Goal: Use online tool/utility: Utilize a website feature to perform a specific function

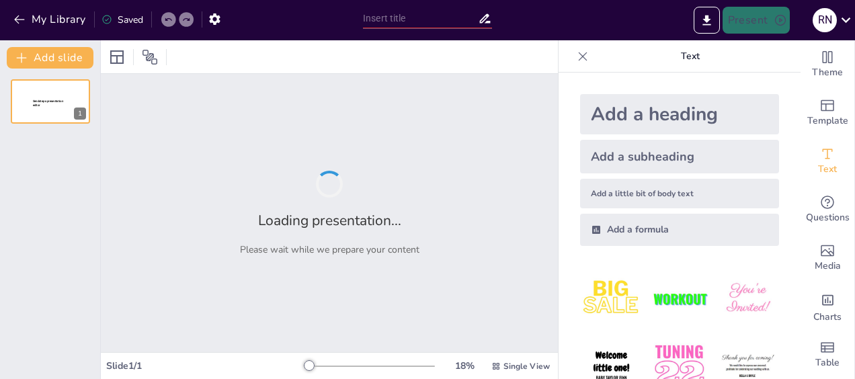
type input "Imported Emotional Intelligence Workshop deck [DATE].pptx"
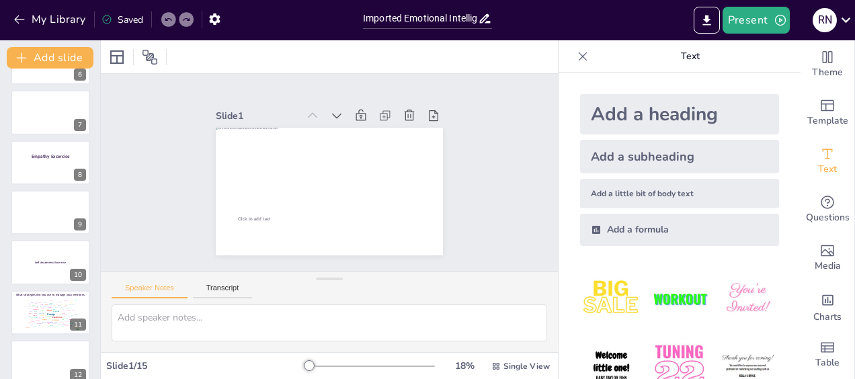
scroll to position [305, 0]
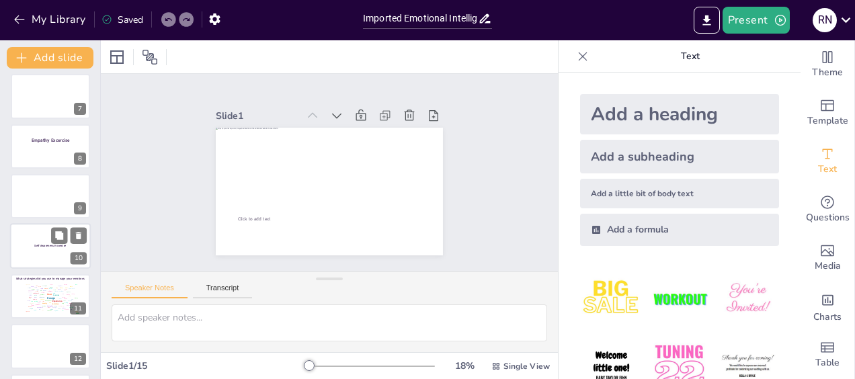
click at [48, 249] on div at bounding box center [50, 247] width 81 height 46
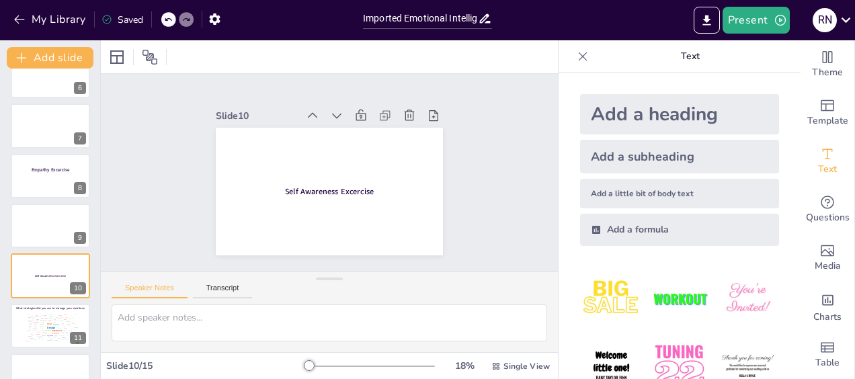
scroll to position [274, 0]
click at [43, 183] on p at bounding box center [51, 184] width 58 height 7
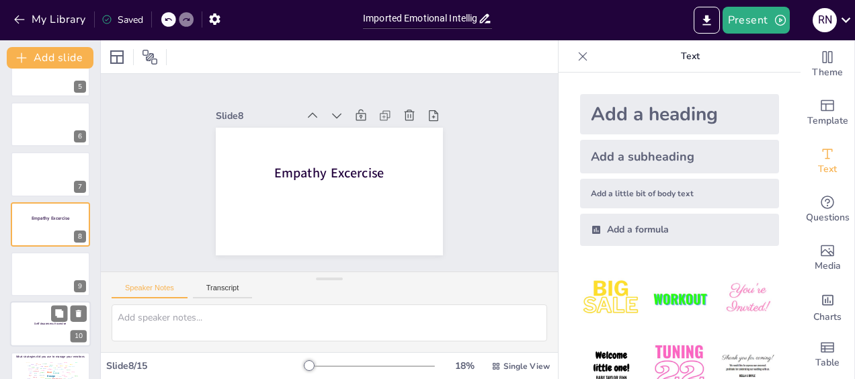
click at [48, 320] on div at bounding box center [50, 325] width 81 height 46
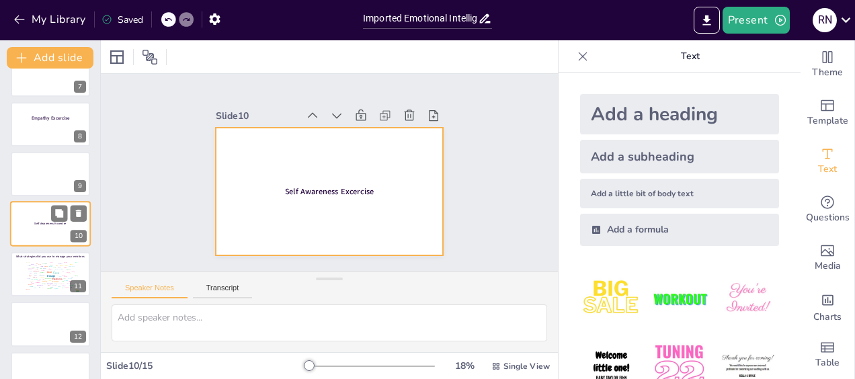
click at [50, 232] on div at bounding box center [50, 225] width 81 height 46
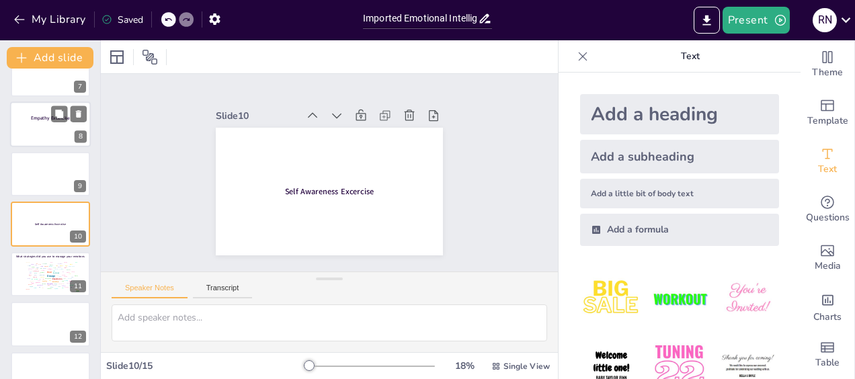
click at [52, 126] on p at bounding box center [51, 124] width 58 height 7
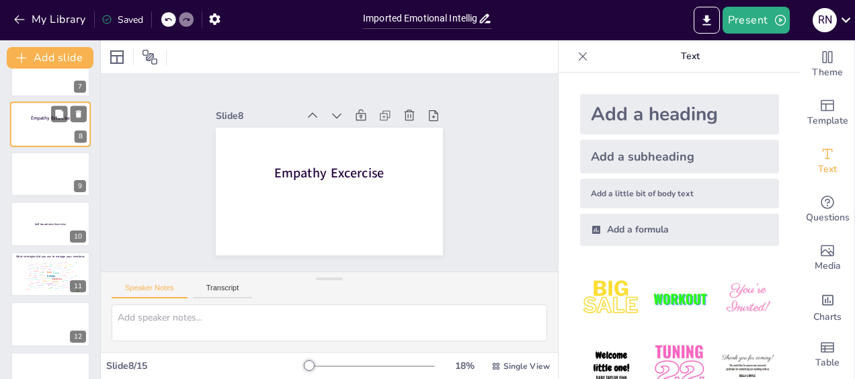
scroll to position [227, 0]
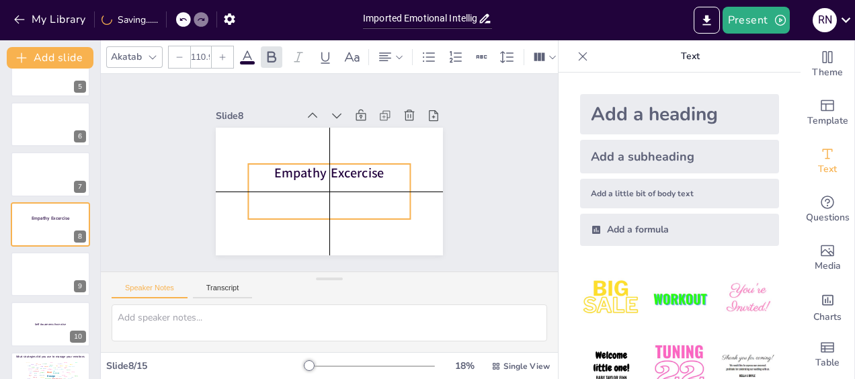
click at [308, 171] on span "Empathy Excercise" at bounding box center [328, 172] width 40 height 111
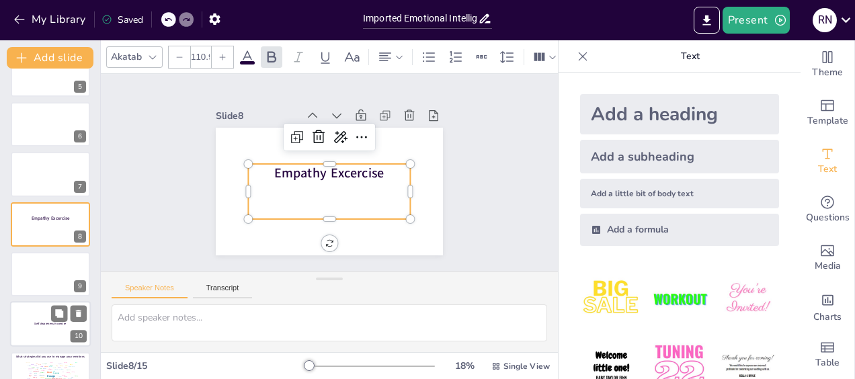
click at [31, 324] on div at bounding box center [50, 325] width 81 height 46
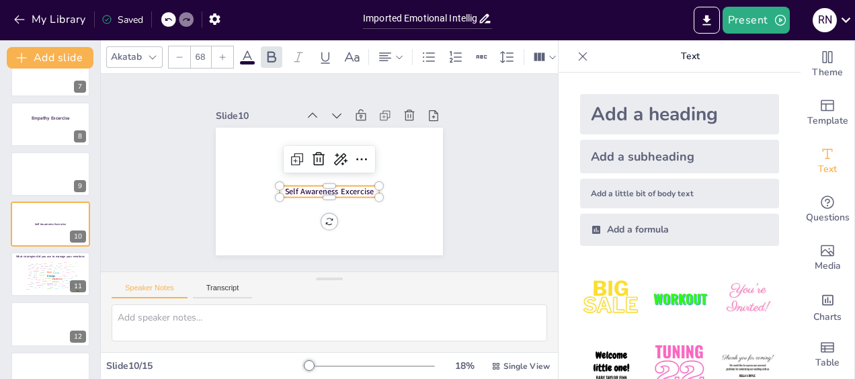
click at [285, 188] on span "Self Awareness Excercise" at bounding box center [329, 191] width 89 height 11
click at [51, 124] on p at bounding box center [51, 124] width 58 height 7
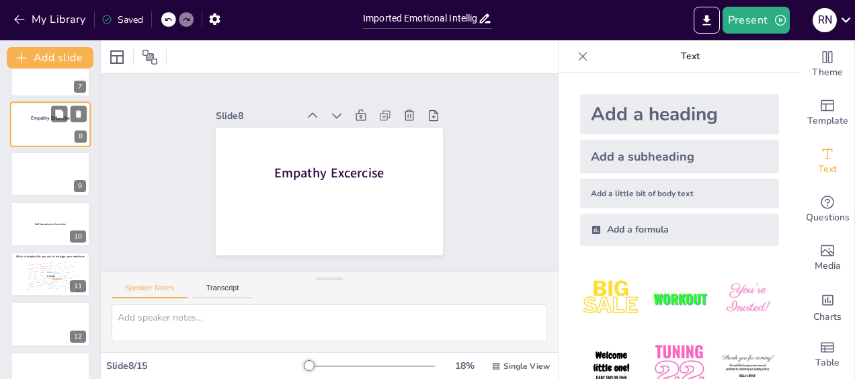
scroll to position [227, 0]
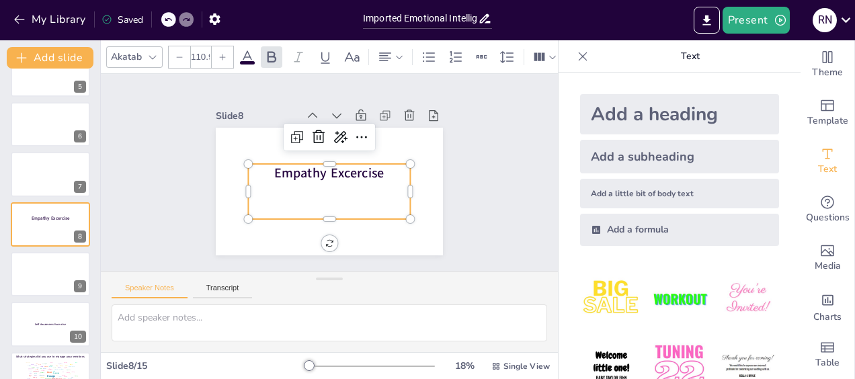
click at [310, 171] on span "Empathy Excercise" at bounding box center [329, 173] width 111 height 30
click at [180, 53] on icon at bounding box center [179, 57] width 8 height 8
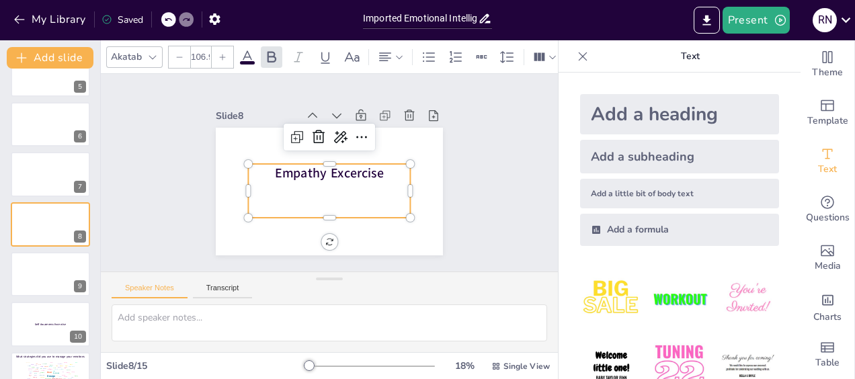
click at [180, 53] on icon at bounding box center [179, 57] width 8 height 8
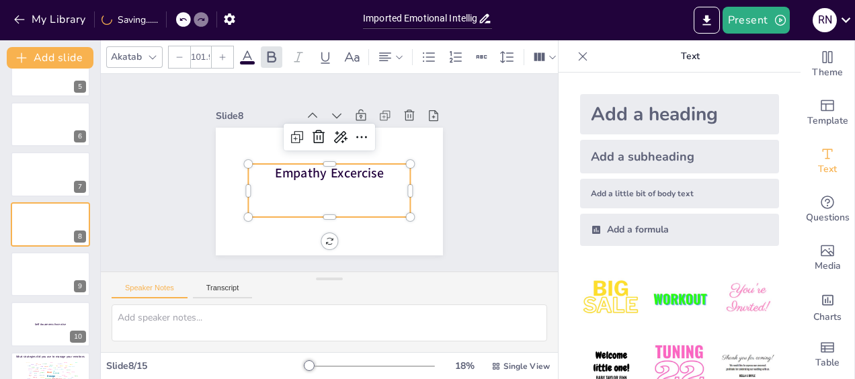
click at [180, 53] on icon at bounding box center [179, 57] width 8 height 8
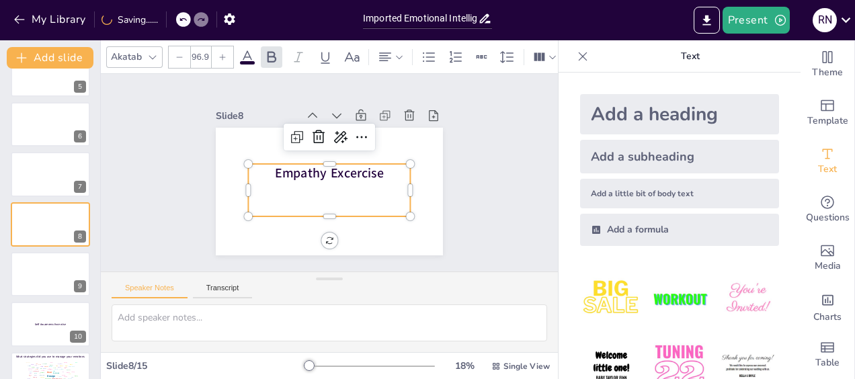
click at [180, 53] on icon at bounding box center [179, 57] width 8 height 8
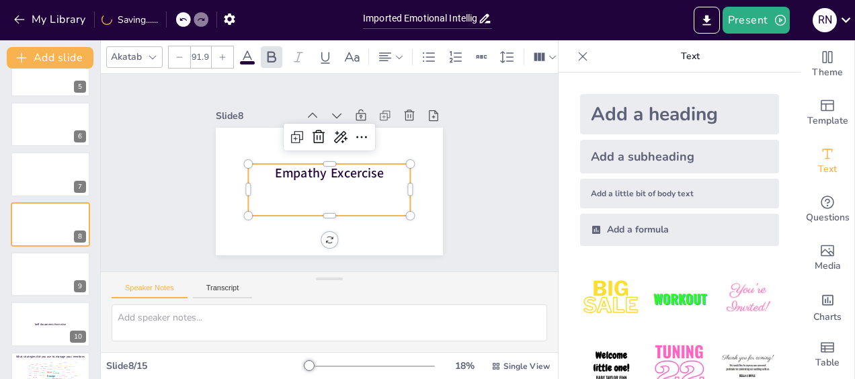
click at [180, 53] on icon at bounding box center [179, 57] width 8 height 8
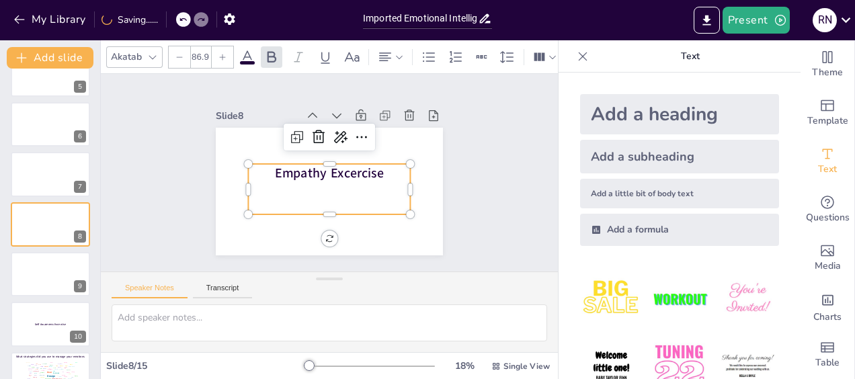
click at [180, 53] on icon at bounding box center [179, 57] width 8 height 8
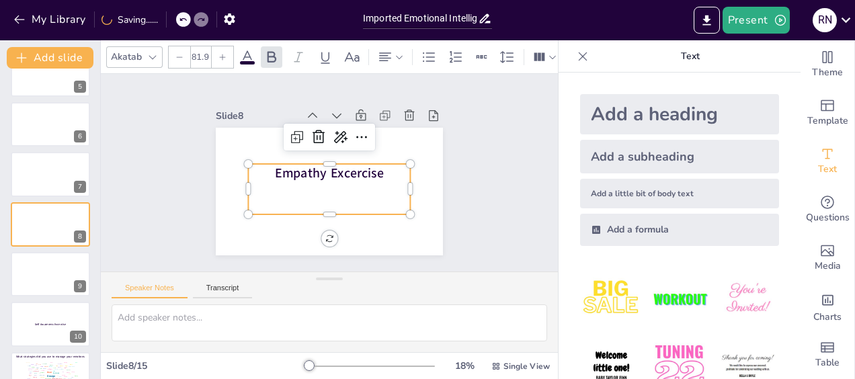
click at [180, 53] on icon at bounding box center [179, 57] width 8 height 8
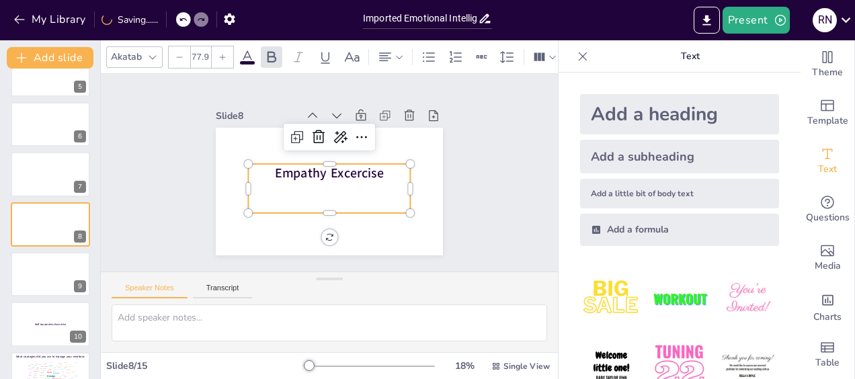
type input "76.9"
click at [478, 210] on div "Slide 1 Click to add text Slide 2 Go to [URL][DOMAIN_NAME] and login with code:…" at bounding box center [330, 172] width 400 height 495
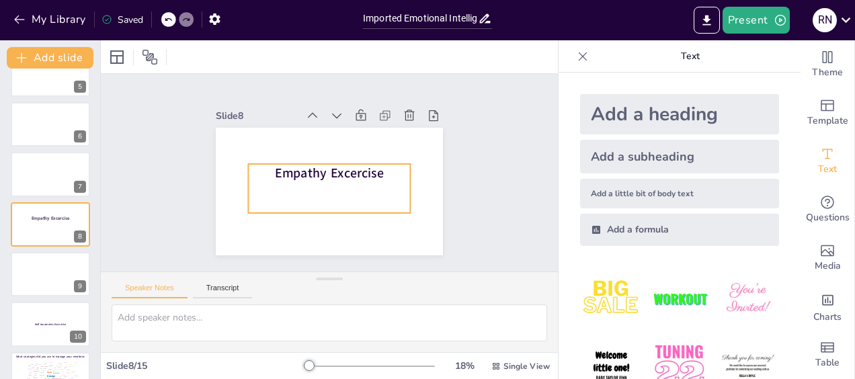
click at [374, 165] on p "Empathy Excercise" at bounding box center [329, 172] width 110 height 142
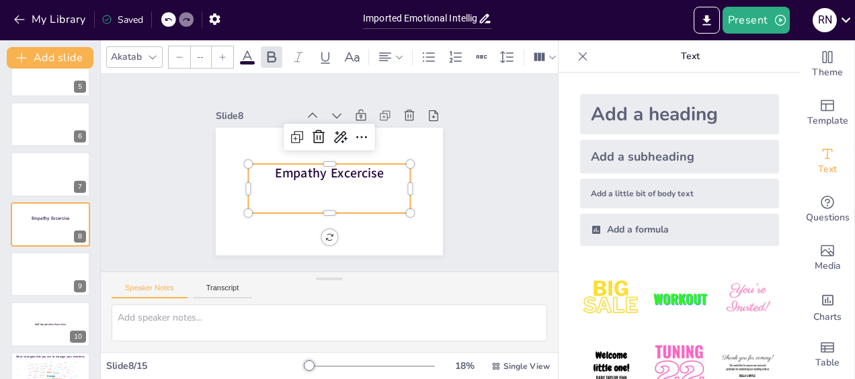
click at [355, 165] on p "Empathy Excercise" at bounding box center [330, 172] width 52 height 162
type input "109.9"
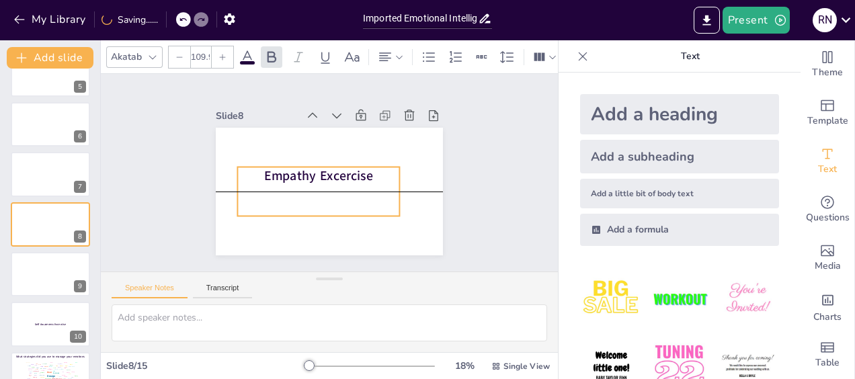
drag, startPoint x: 374, startPoint y: 165, endPoint x: 363, endPoint y: 164, distance: 10.8
click at [342, 164] on p "Empathy Excercise" at bounding box center [324, 162] width 35 height 163
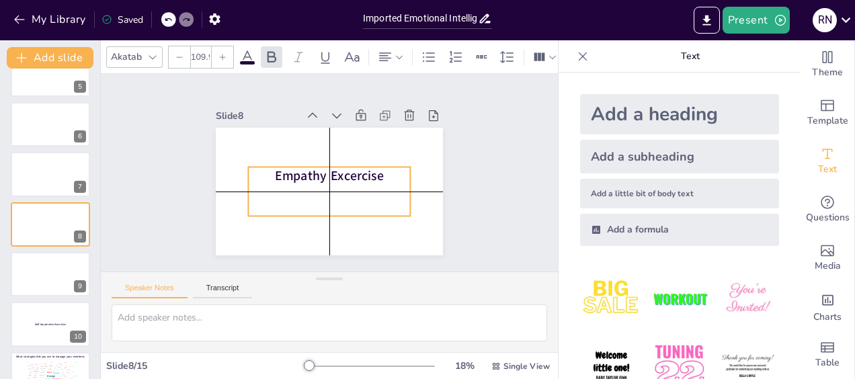
drag, startPoint x: 364, startPoint y: 173, endPoint x: 371, endPoint y: 170, distance: 8.1
click at [371, 170] on p "Empathy Excercise" at bounding box center [331, 175] width 142 height 110
click at [273, 164] on span "Empathy Excercise" at bounding box center [328, 176] width 110 height 40
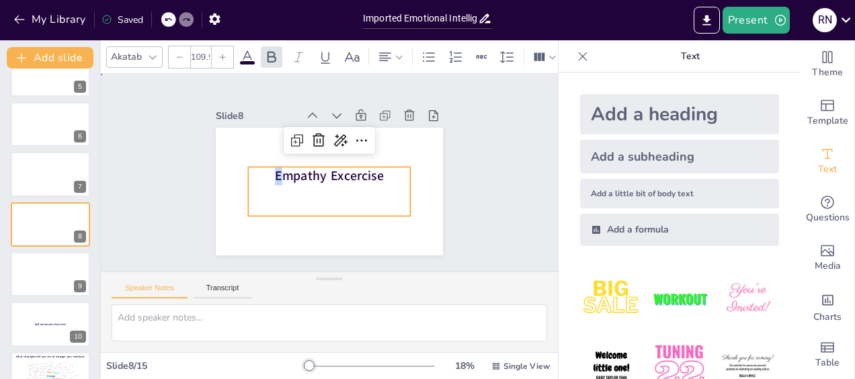
click at [465, 213] on div "Slide 1 Click to add text Slide 2 Go to [URL][DOMAIN_NAME] and login with code:…" at bounding box center [329, 173] width 345 height 294
click at [347, 173] on span "Empathy Excercise" at bounding box center [326, 173] width 40 height 110
click at [341, 173] on span "Empathy Excercise" at bounding box center [326, 173] width 29 height 110
type input "109.9"
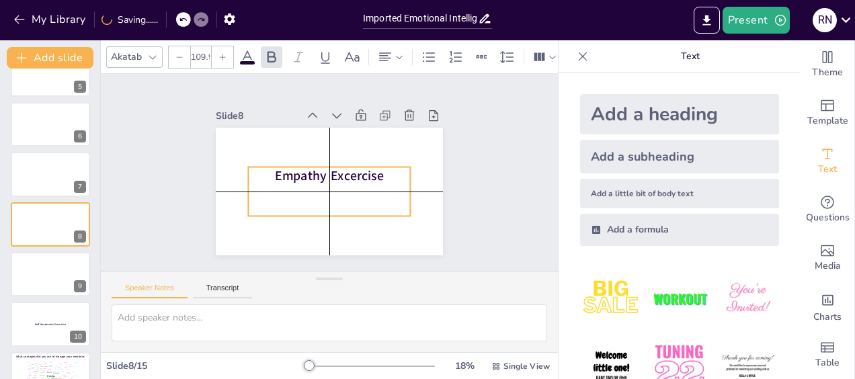
click at [377, 171] on p "Empathy Excercise" at bounding box center [330, 170] width 162 height 52
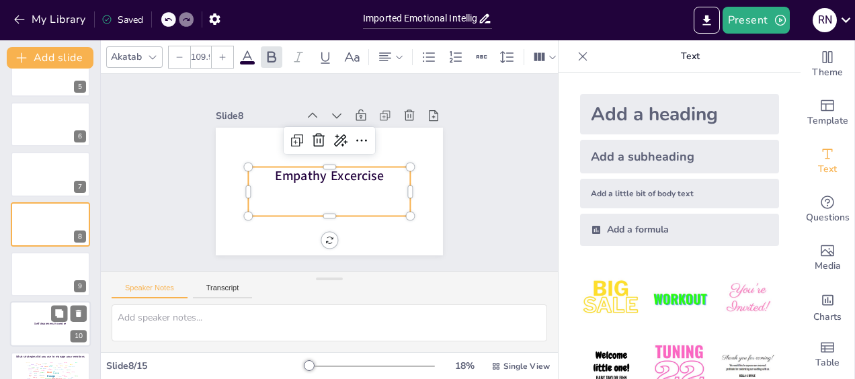
click at [50, 327] on div at bounding box center [50, 325] width 81 height 46
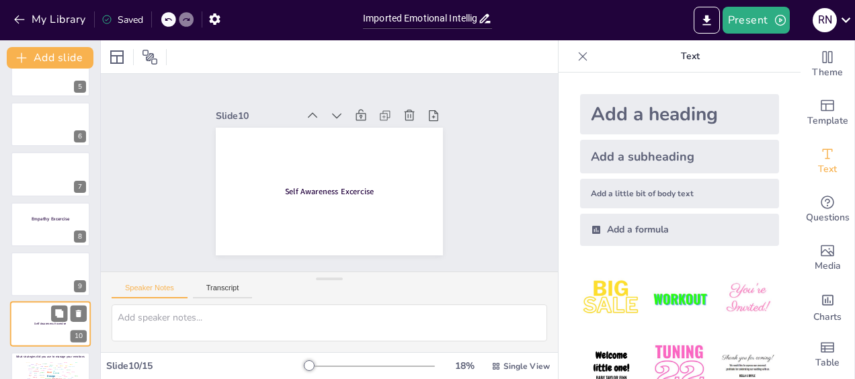
scroll to position [327, 0]
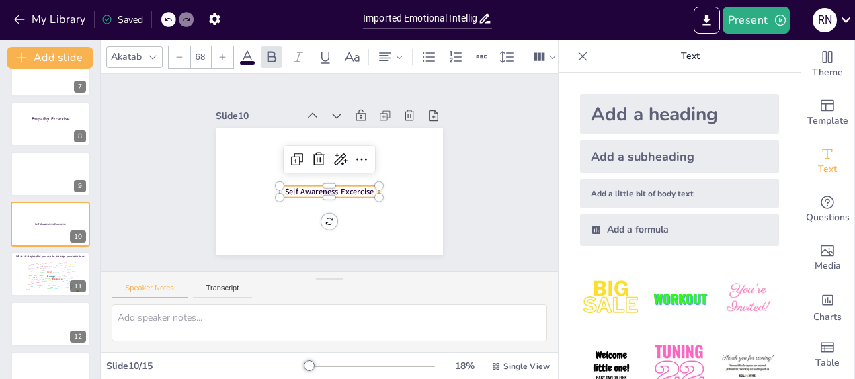
click at [313, 184] on span "Self Awareness Excercise" at bounding box center [310, 174] width 20 height 89
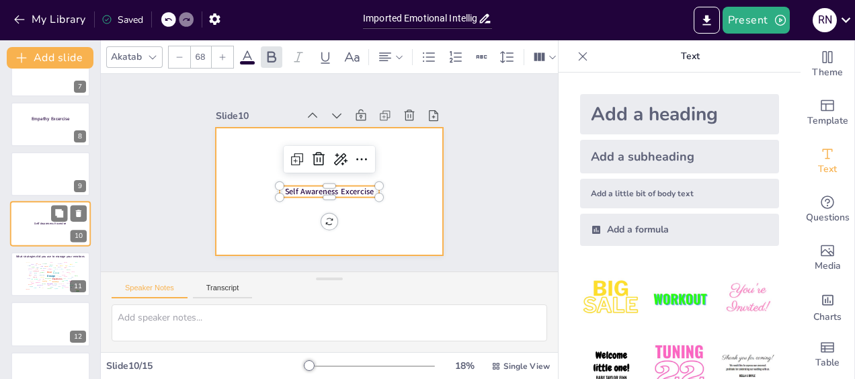
click at [48, 228] on div at bounding box center [50, 225] width 81 height 46
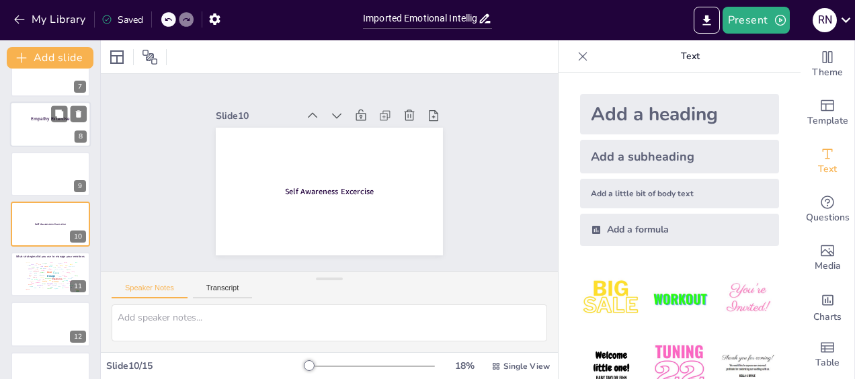
click at [52, 122] on p at bounding box center [51, 125] width 58 height 7
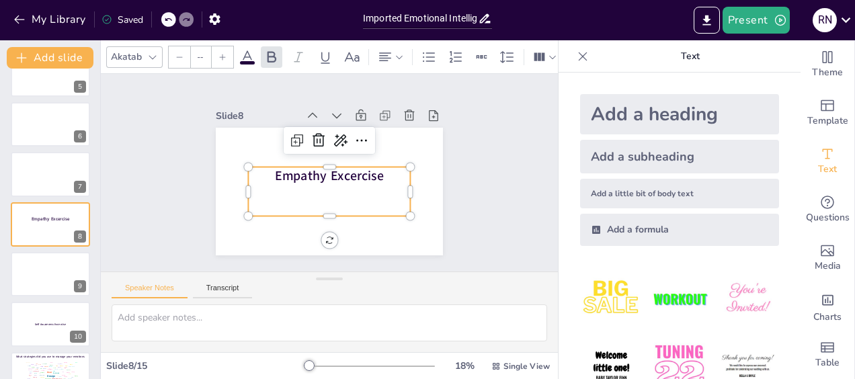
click at [312, 173] on span "Empathy Excercise" at bounding box center [326, 173] width 29 height 110
click at [177, 53] on icon at bounding box center [179, 57] width 8 height 8
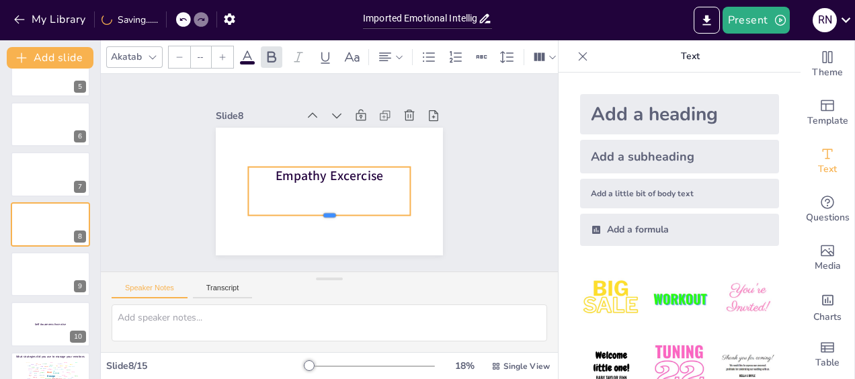
drag, startPoint x: 318, startPoint y: 212, endPoint x: 318, endPoint y: 189, distance: 22.2
click at [318, 189] on div "Empathy Excercise" at bounding box center [327, 191] width 239 height 151
click at [440, 191] on div "Slide 1 Click to add text Slide 2 Go to [URL][DOMAIN_NAME] and login with code:…" at bounding box center [329, 173] width 345 height 294
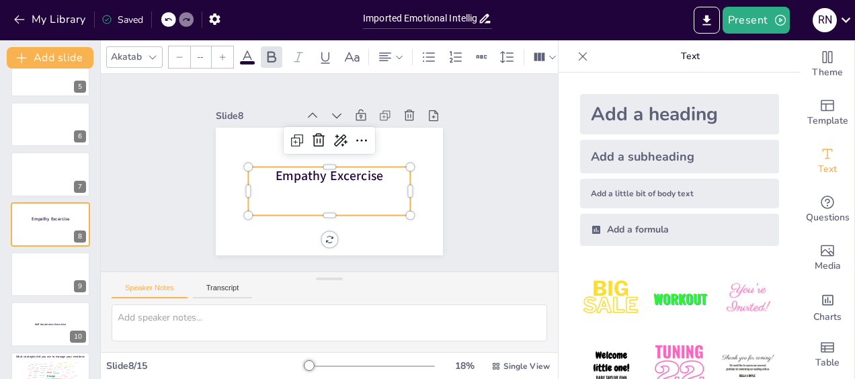
click at [333, 169] on span "Empathy Excercise" at bounding box center [332, 173] width 29 height 109
click at [44, 323] on span "Self Awareness Excercise" at bounding box center [50, 325] width 32 height 4
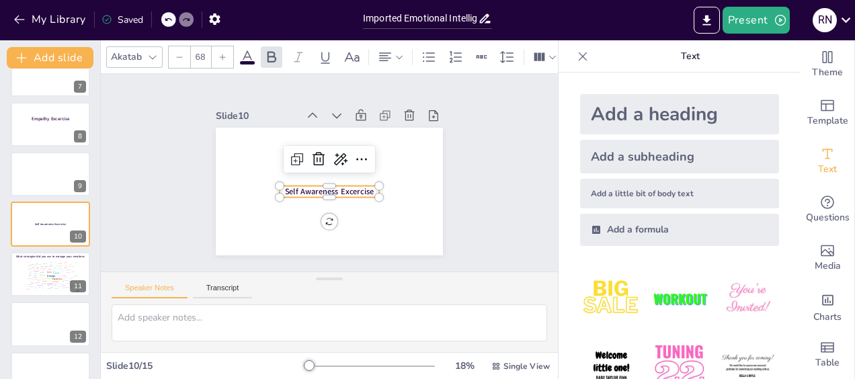
click at [328, 187] on span "Self Awareness Excercise" at bounding box center [347, 178] width 38 height 88
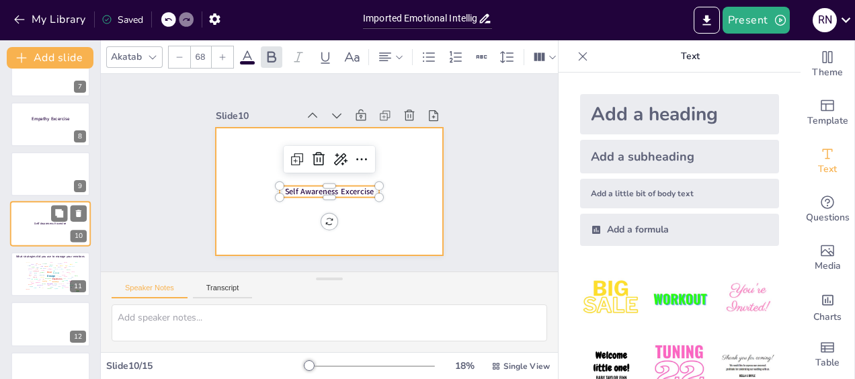
click at [51, 236] on div at bounding box center [50, 225] width 81 height 46
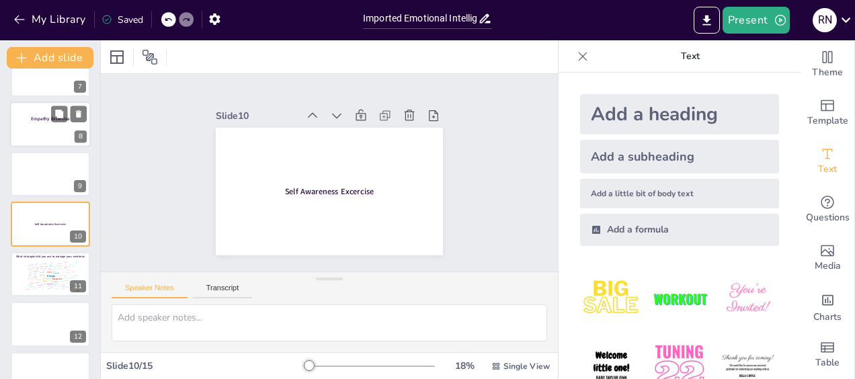
click at [50, 120] on span "Empathy Excercise" at bounding box center [50, 119] width 38 height 6
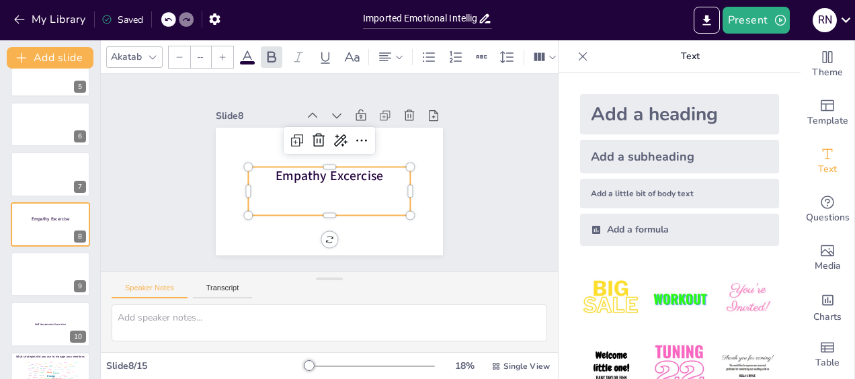
click at [318, 167] on span "Empathy Excercise" at bounding box center [332, 172] width 29 height 109
drag, startPoint x: 317, startPoint y: 212, endPoint x: 318, endPoint y: 188, distance: 24.2
click at [318, 188] on div "Empathy Excercise" at bounding box center [329, 192] width 227 height 128
click at [202, 52] on input "--" at bounding box center [200, 57] width 19 height 22
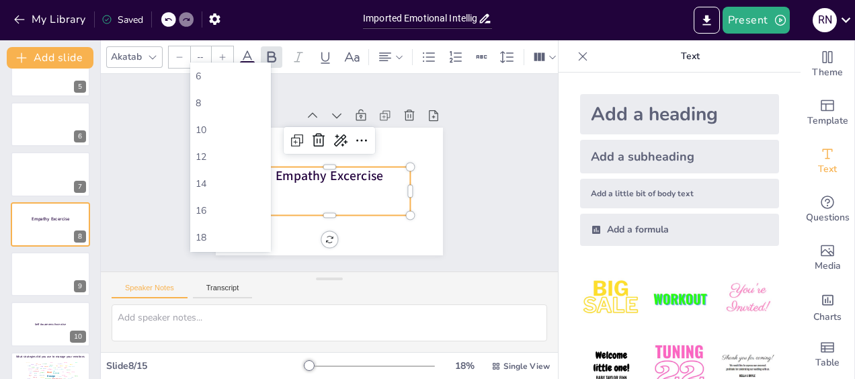
click at [453, 302] on div "Speaker Notes Transcript" at bounding box center [329, 288] width 457 height 32
